Goal: Navigation & Orientation: Find specific page/section

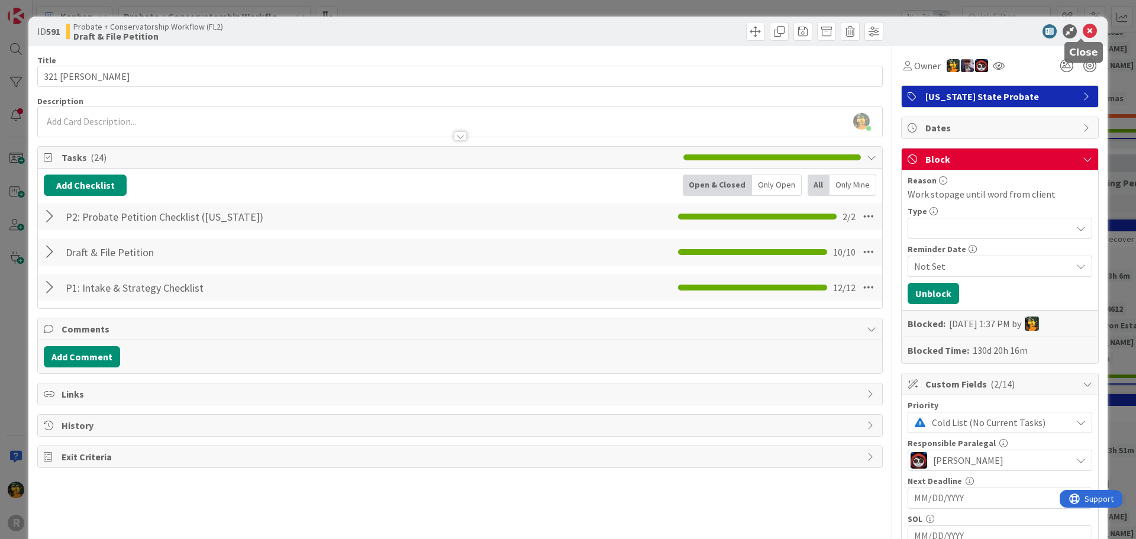
click at [1082, 31] on icon at bounding box center [1089, 31] width 14 height 14
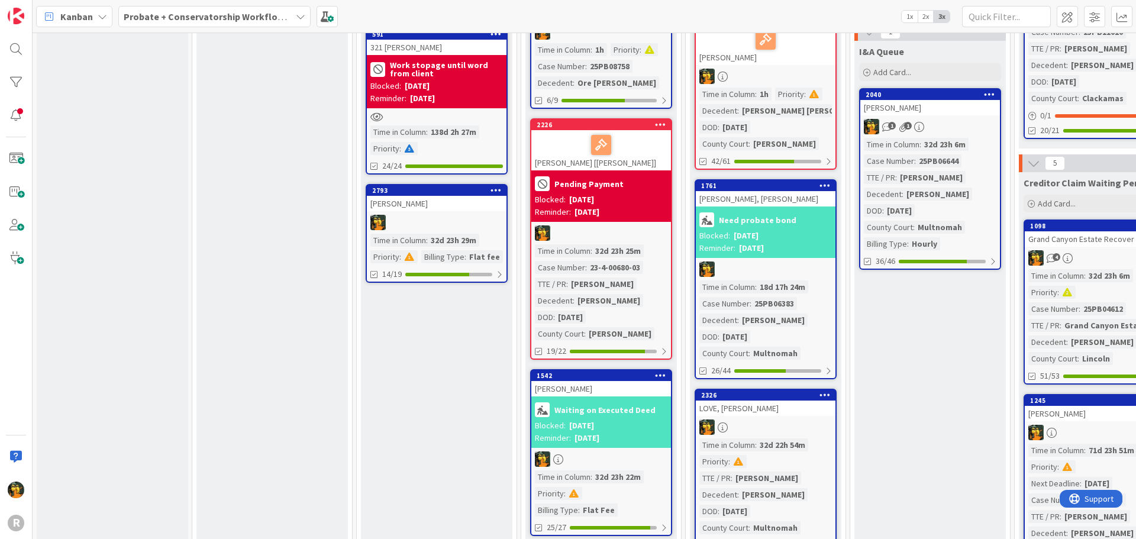
click at [77, 20] on span "Kanban" at bounding box center [76, 16] width 33 height 14
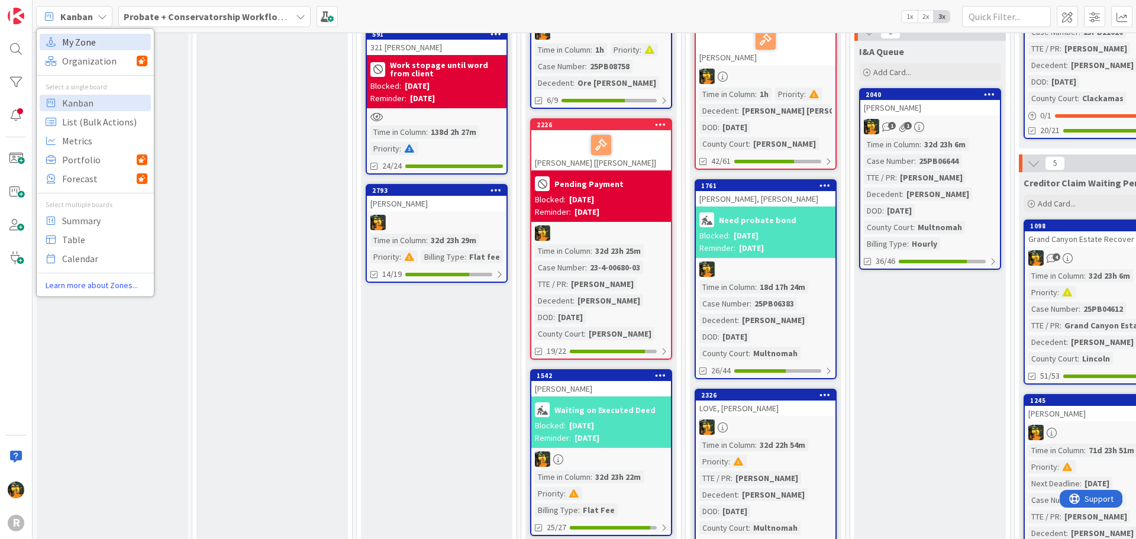
click at [80, 40] on span "My Zone" at bounding box center [104, 42] width 85 height 18
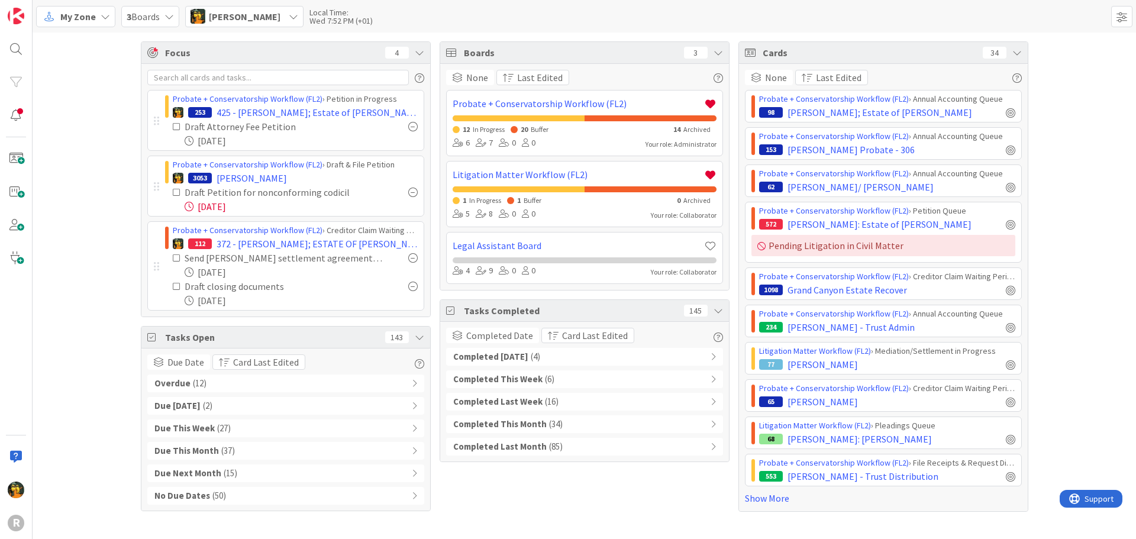
click at [563, 350] on div "Completed [DATE] ( 4 )" at bounding box center [584, 357] width 277 height 18
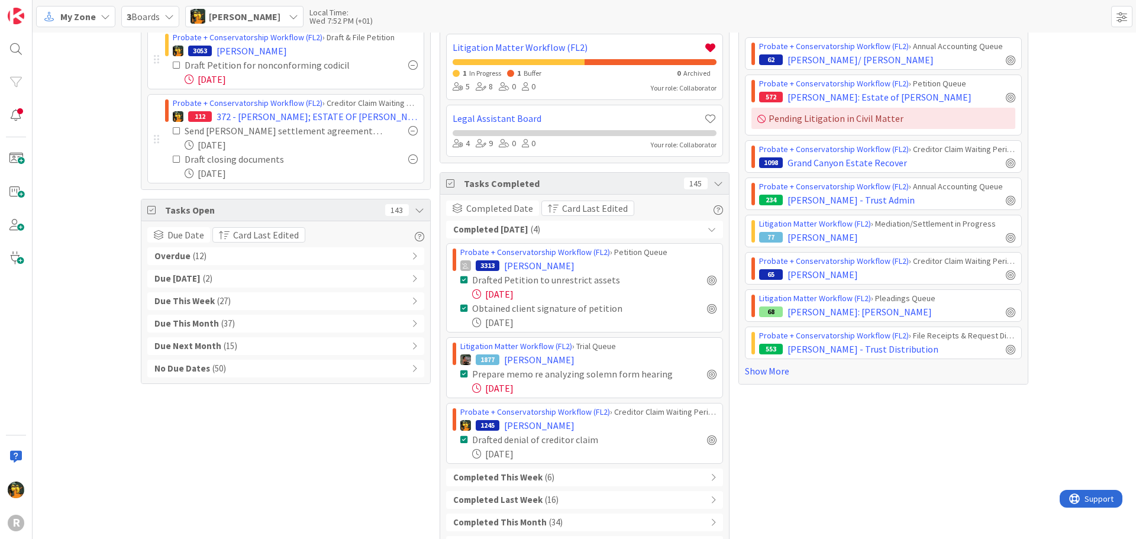
scroll to position [157, 0]
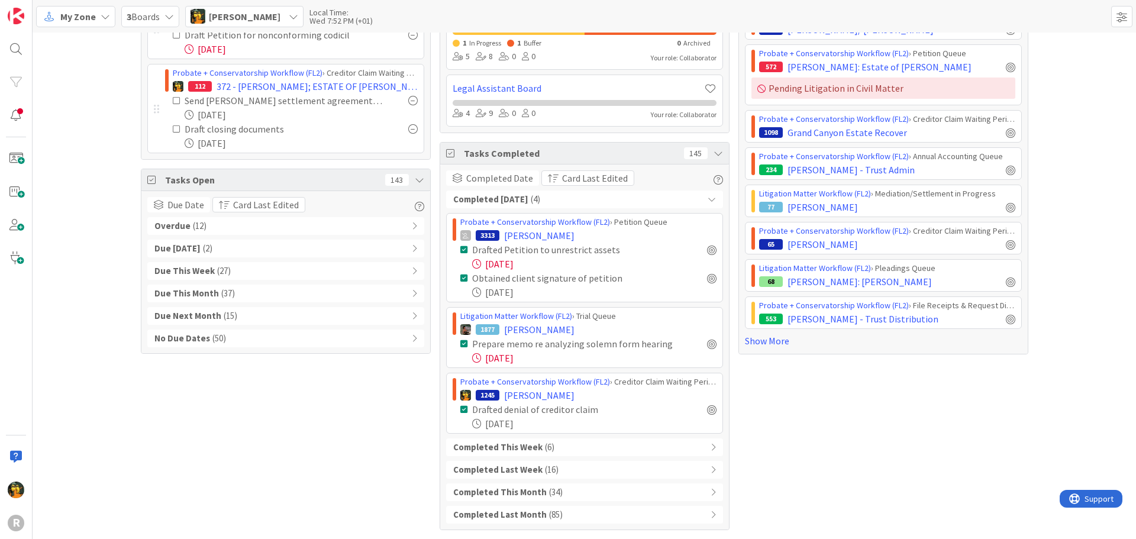
click at [362, 464] on div "Focus 4 Probate + Conservatorship Workflow (FL2) › Petition in Progress 253 425…" at bounding box center [286, 207] width 290 height 646
click at [233, 224] on div "Overdue ( 12 )" at bounding box center [285, 226] width 277 height 18
